Goal: Communication & Community: Answer question/provide support

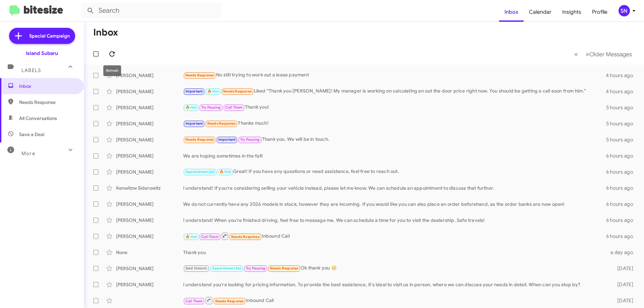
click at [112, 53] on icon at bounding box center [112, 54] width 8 height 8
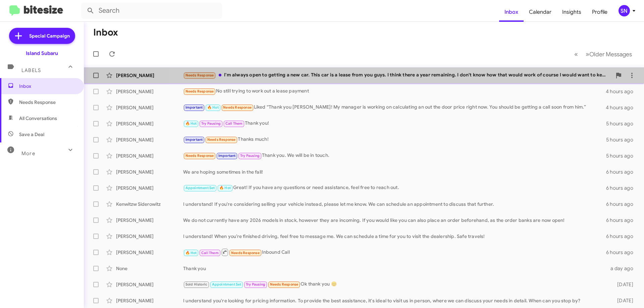
click at [392, 76] on div "Needs Response I'm always open to getting a new car. This car is a lease from y…" at bounding box center [397, 75] width 429 height 8
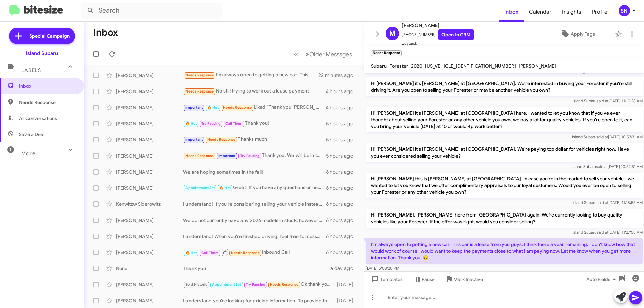
scroll to position [53, 0]
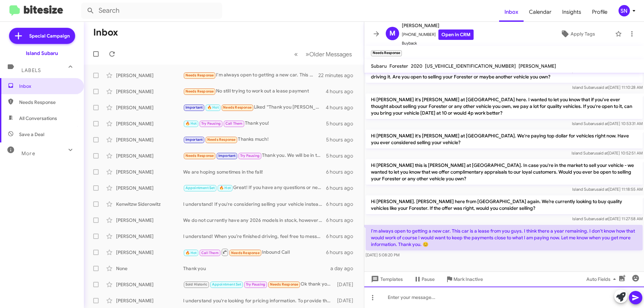
click at [434, 295] on div at bounding box center [504, 297] width 280 height 21
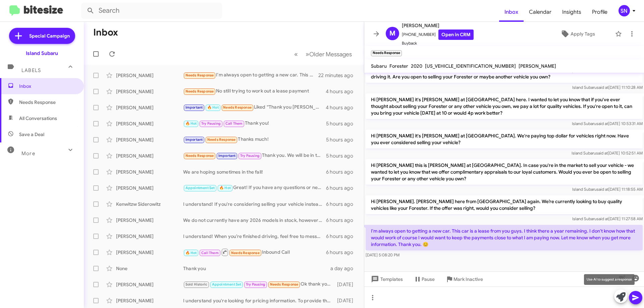
click at [625, 297] on icon at bounding box center [621, 297] width 9 height 9
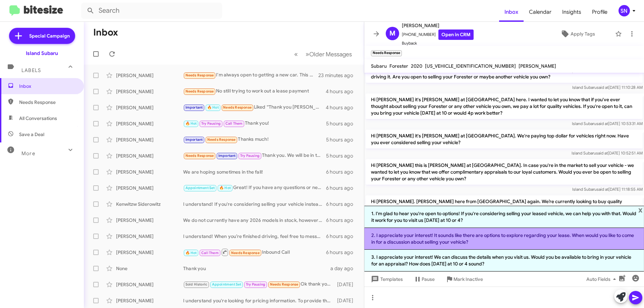
click at [496, 241] on li "2. I appreciate your interest! It sounds like there are options to explore rega…" at bounding box center [504, 239] width 280 height 22
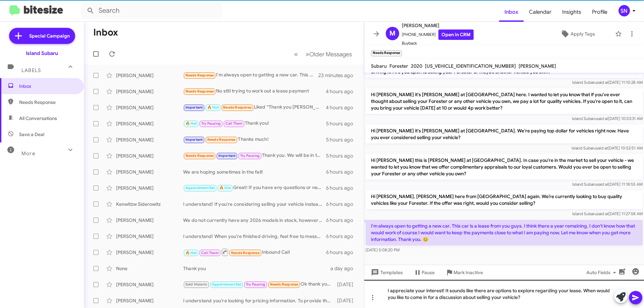
scroll to position [60, 0]
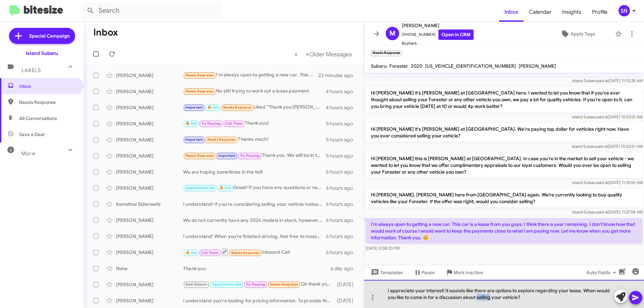
drag, startPoint x: 491, startPoint y: 299, endPoint x: 521, endPoint y: 282, distance: 33.7
click at [479, 298] on div "I appreciate your interest! It sounds like there are options to explore regardi…" at bounding box center [504, 294] width 280 height 28
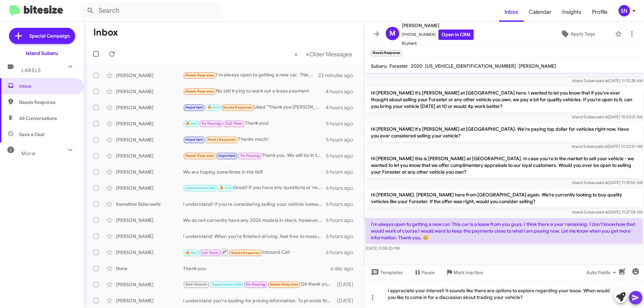
click at [634, 299] on icon at bounding box center [636, 298] width 6 height 6
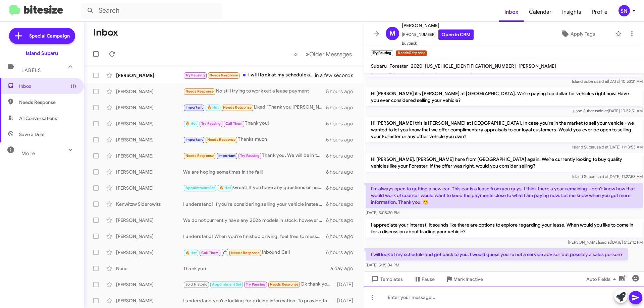
scroll to position [109, 0]
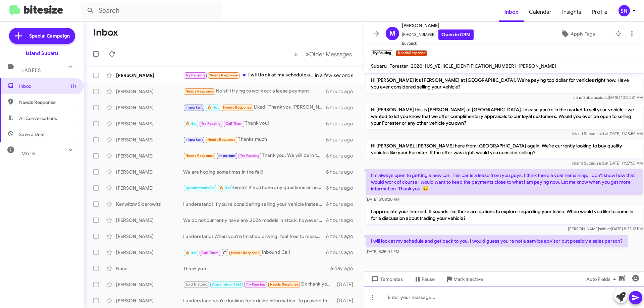
click at [449, 295] on div at bounding box center [504, 297] width 280 height 21
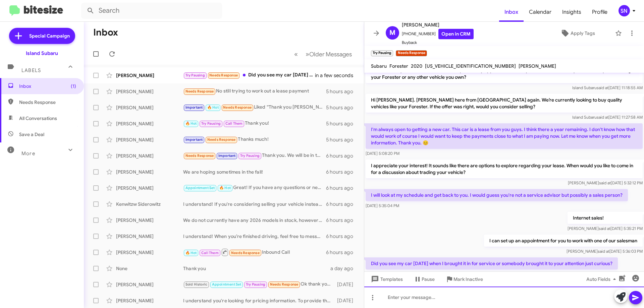
scroll to position [182, 0]
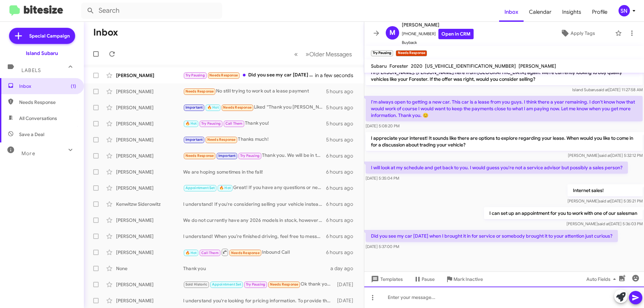
click at [430, 298] on div at bounding box center [504, 297] width 280 height 21
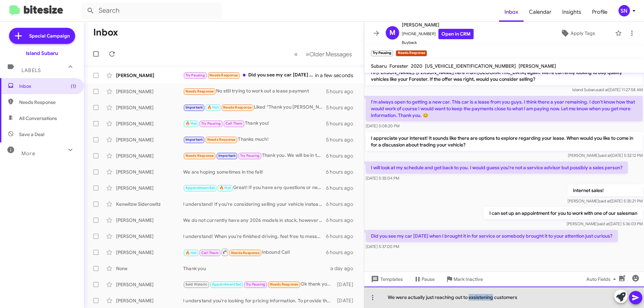
click at [480, 298] on div "We were actually just reaching out to exsistening customers" at bounding box center [504, 297] width 280 height 21
drag, startPoint x: 486, startPoint y: 296, endPoint x: 491, endPoint y: 297, distance: 5.0
click at [491, 297] on div "We were actually just reaching out to exsistening customers" at bounding box center [504, 297] width 280 height 21
click at [493, 298] on div "We were actually just reaching out to exsistening customers" at bounding box center [504, 297] width 280 height 21
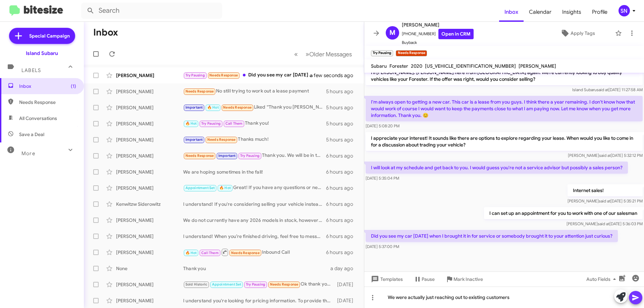
click at [634, 299] on icon at bounding box center [636, 298] width 6 height 6
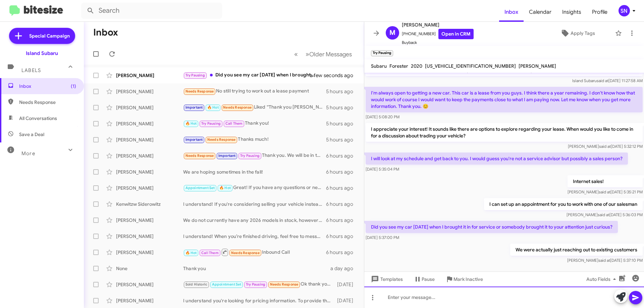
scroll to position [207, 0]
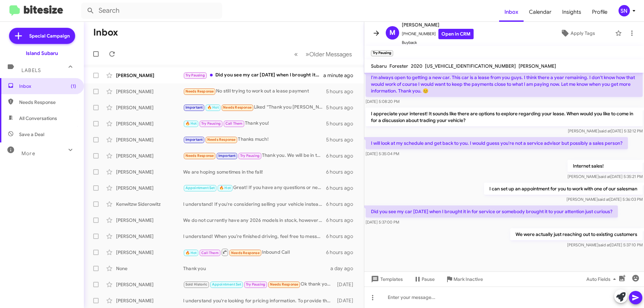
click at [373, 31] on icon at bounding box center [377, 33] width 8 height 8
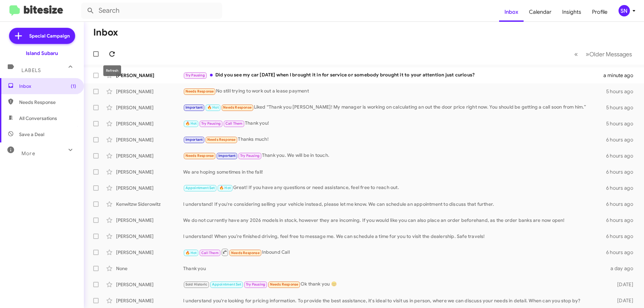
click at [111, 56] on icon at bounding box center [111, 53] width 5 height 5
click at [384, 69] on div "Miles [PERSON_NAME] Try Pausing We were actually just reaching out to existing …" at bounding box center [364, 75] width 550 height 13
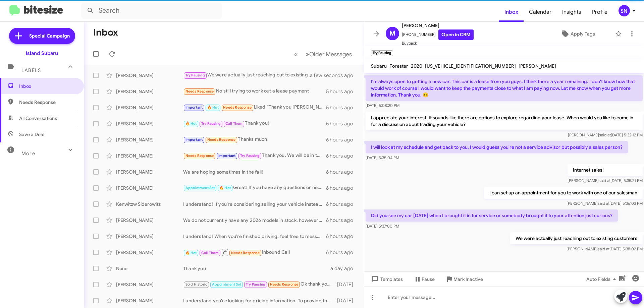
scroll to position [207, 0]
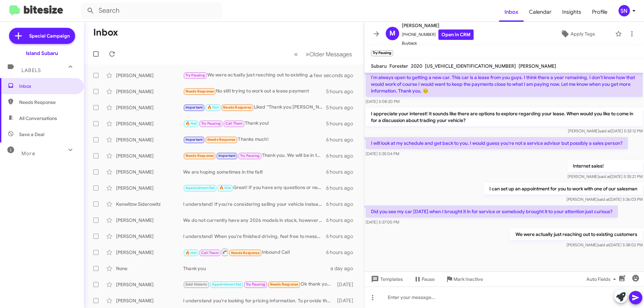
click at [380, 31] on icon at bounding box center [377, 34] width 8 height 8
